Goal: Task Accomplishment & Management: Use online tool/utility

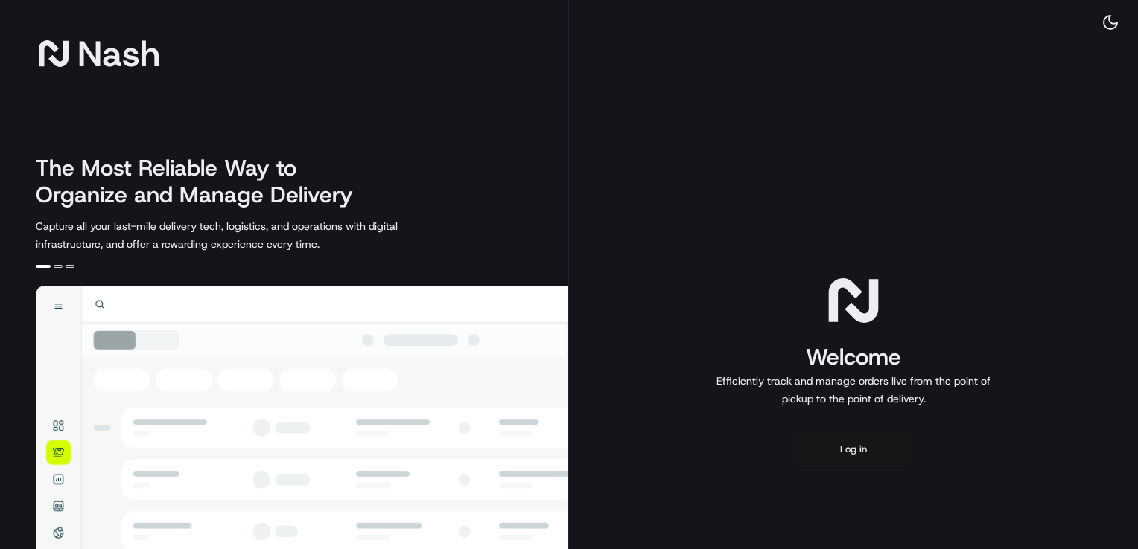
click at [850, 450] on button "Log in" at bounding box center [853, 450] width 119 height 36
